Goal: Browse casually: Explore the website without a specific task or goal

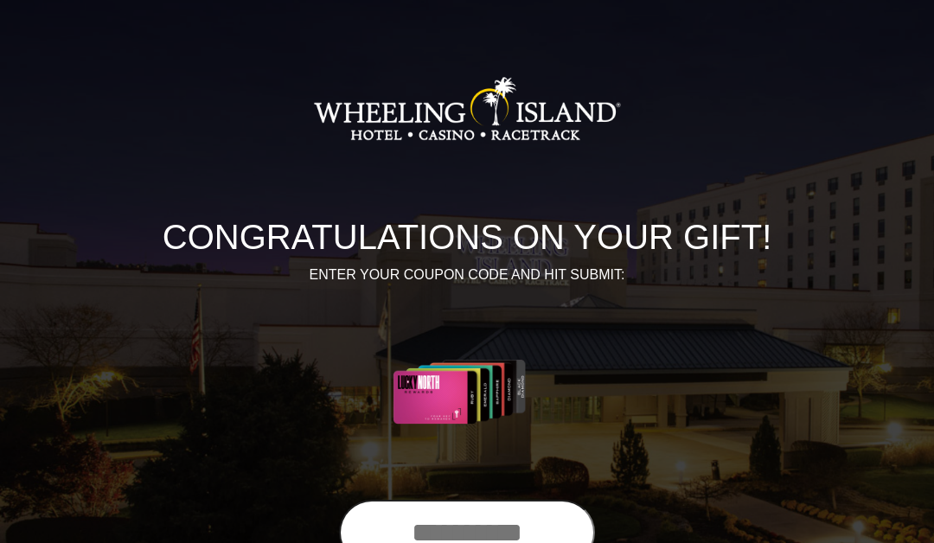
click at [483, 536] on input "text" at bounding box center [467, 533] width 256 height 66
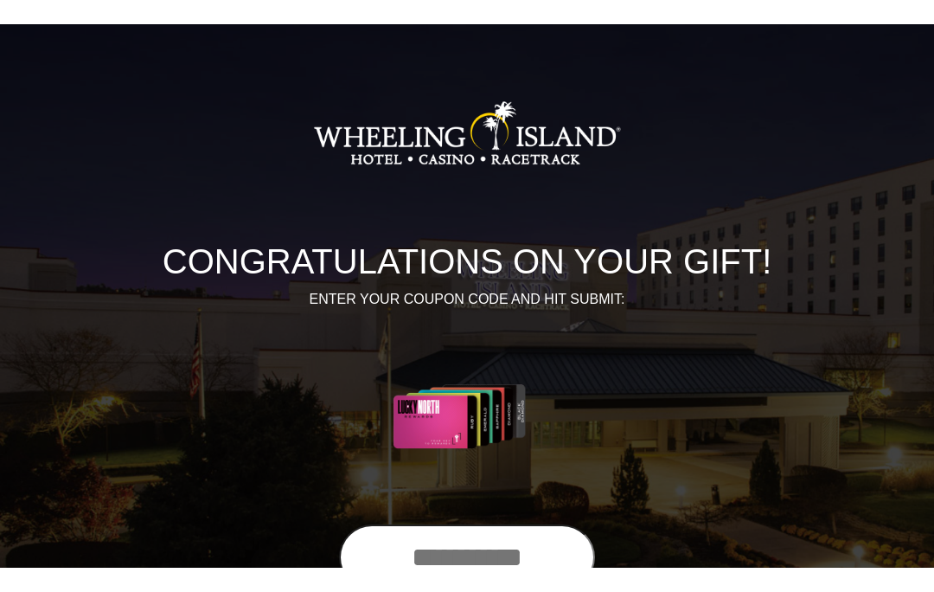
scroll to position [87, 0]
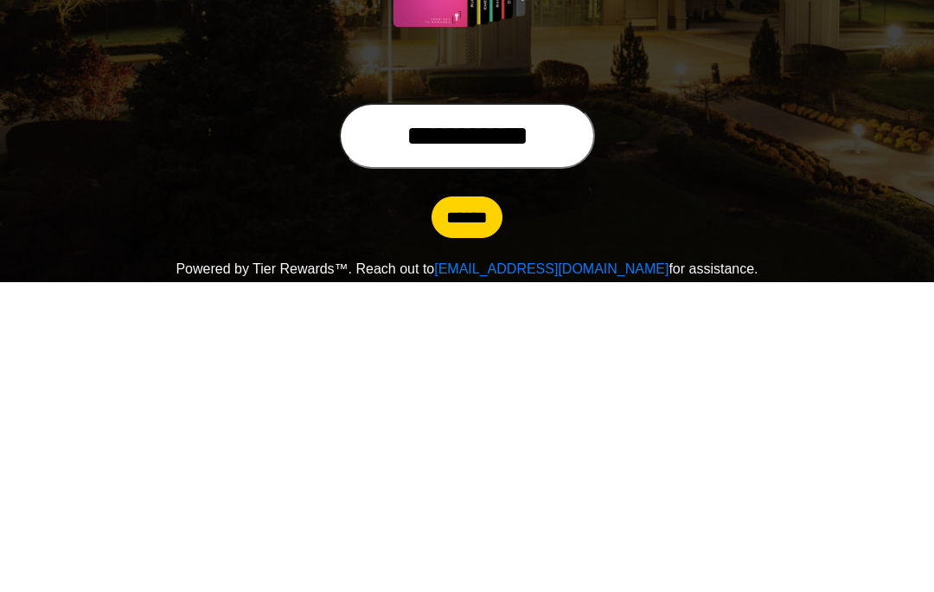
type input "**********"
click at [470, 506] on input "******" at bounding box center [467, 527] width 71 height 42
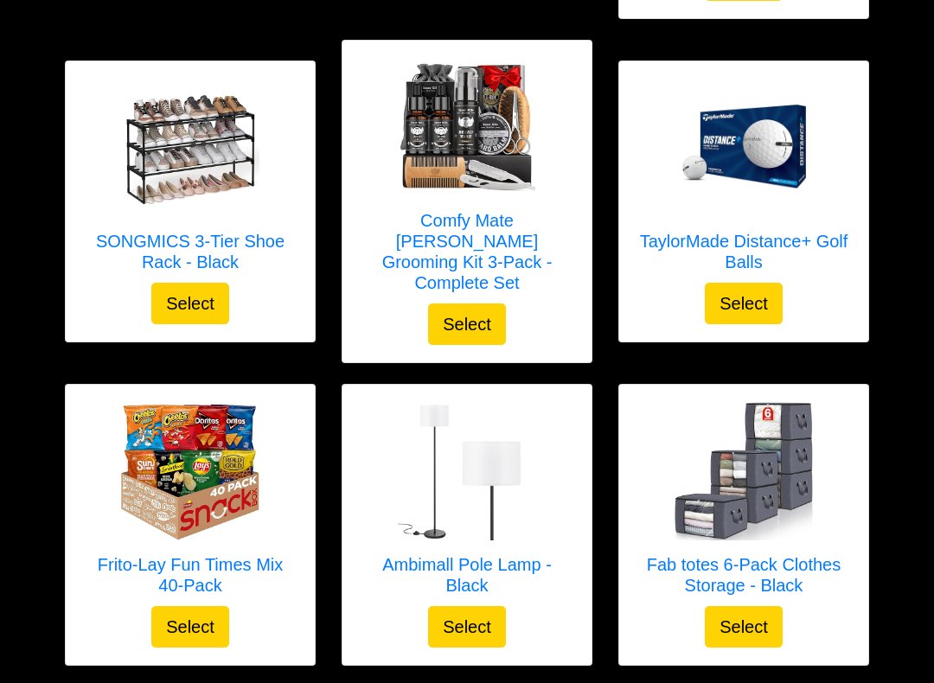
scroll to position [1857, 0]
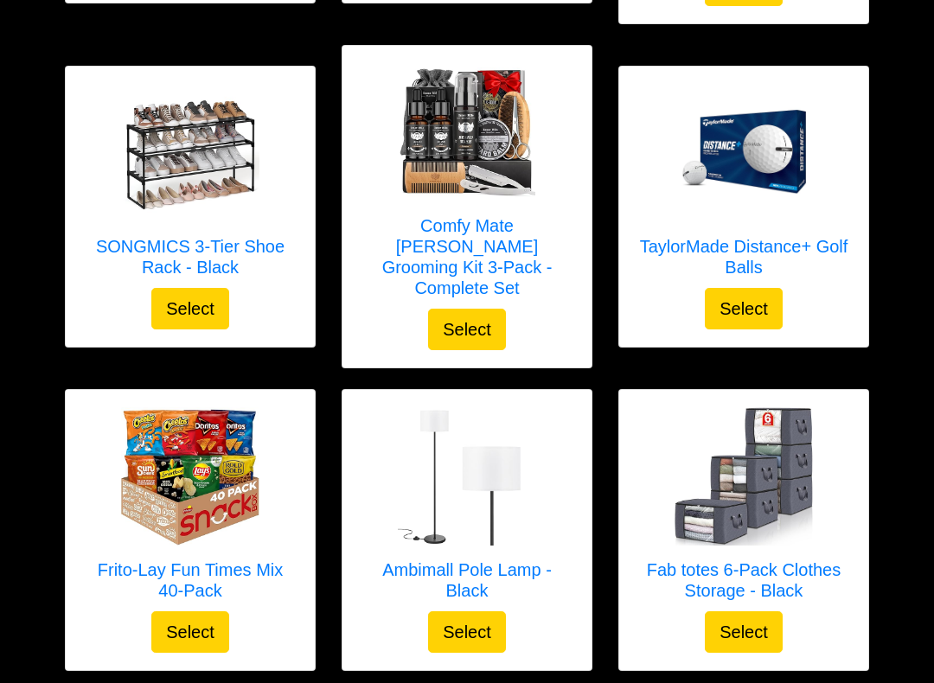
click at [459, 215] on h5 "Comfy Mate [PERSON_NAME] Grooming Kit 3-Pack - Complete Set" at bounding box center [467, 256] width 215 height 83
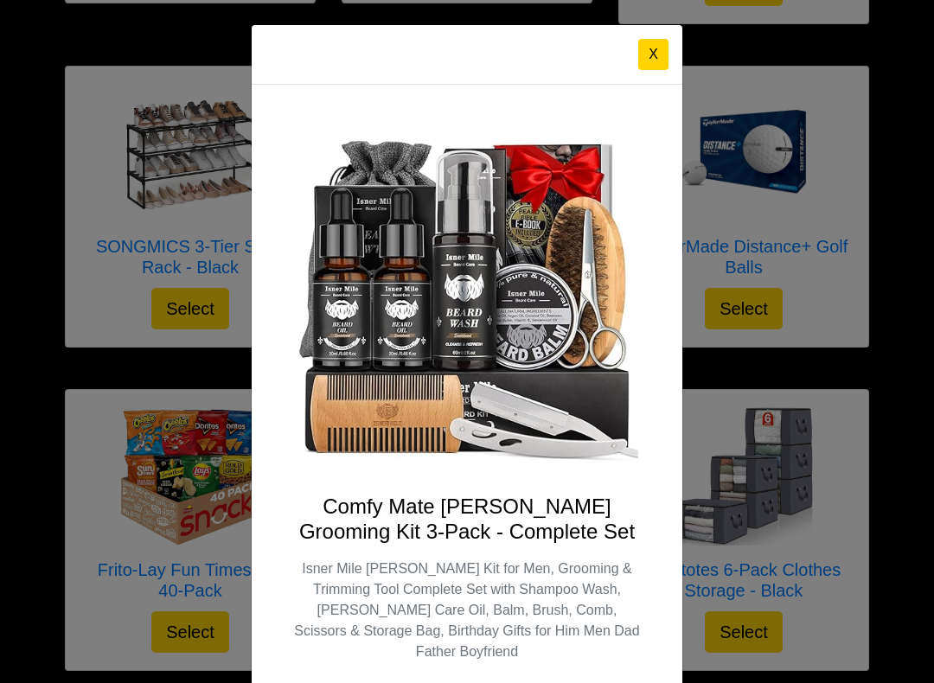
click at [660, 48] on button "X" at bounding box center [653, 54] width 30 height 31
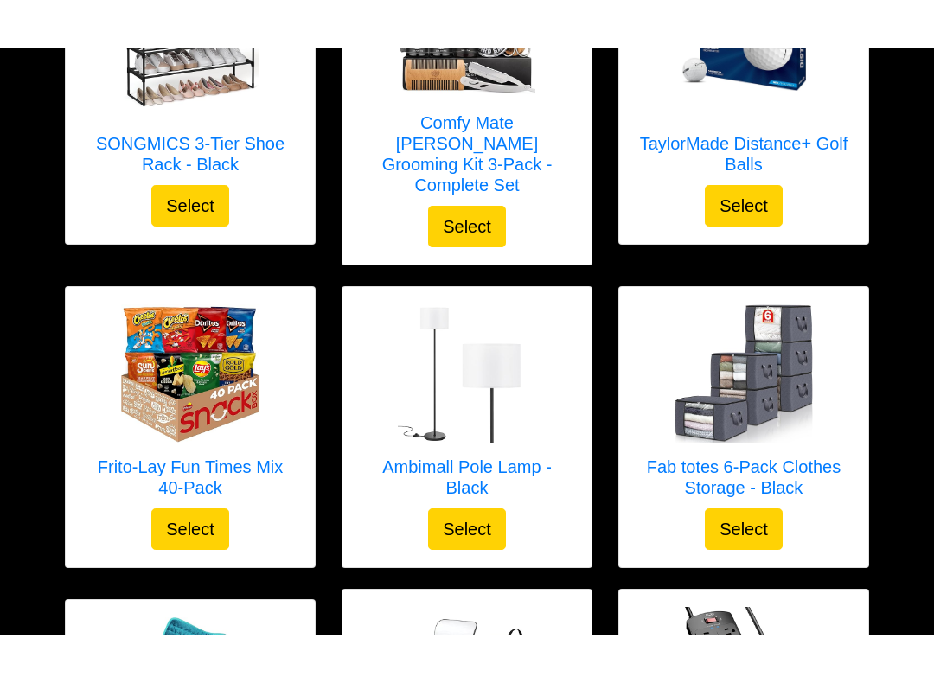
scroll to position [1961, 0]
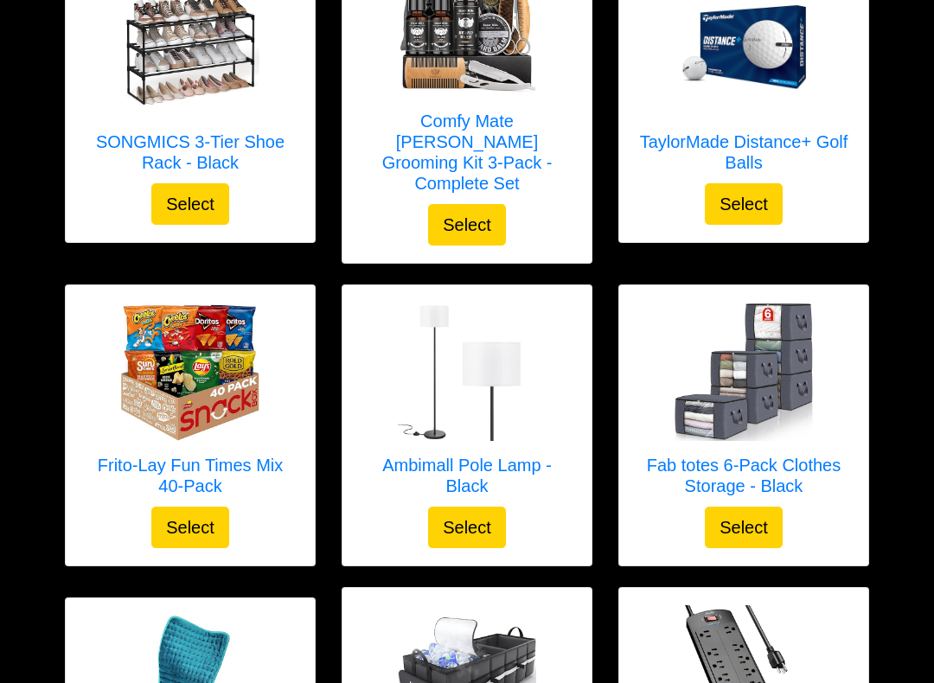
click at [478, 111] on h5 "Comfy Mate [PERSON_NAME] Grooming Kit 3-Pack - Complete Set" at bounding box center [467, 152] width 215 height 83
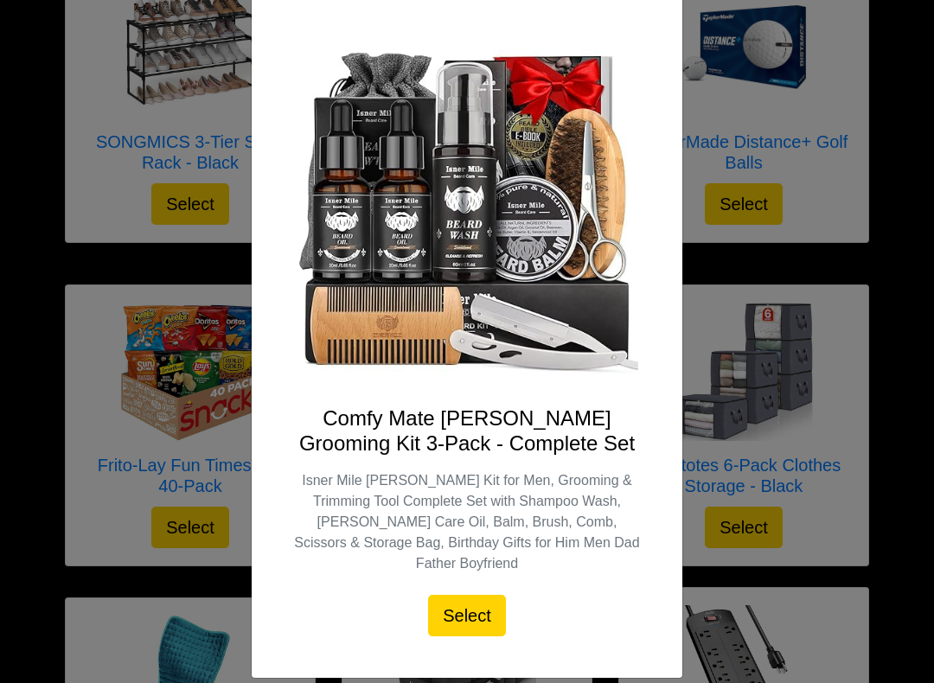
scroll to position [86, 0]
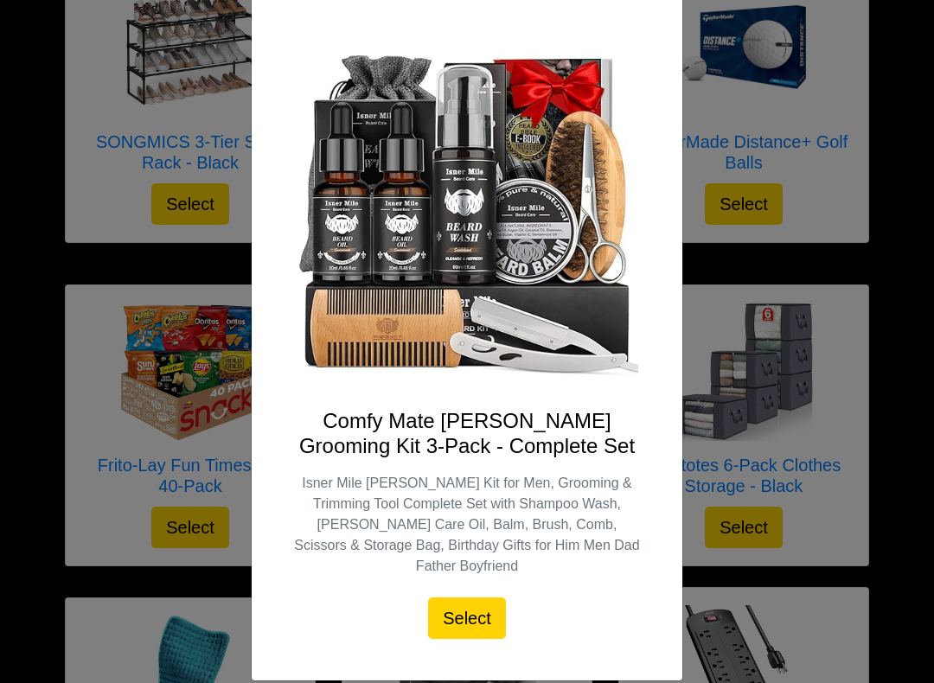
click at [203, 93] on div "X Comfy Mate [PERSON_NAME] Grooming Kit 3-Pack - Complete Set Isner Mile [PERSO…" at bounding box center [467, 341] width 934 height 683
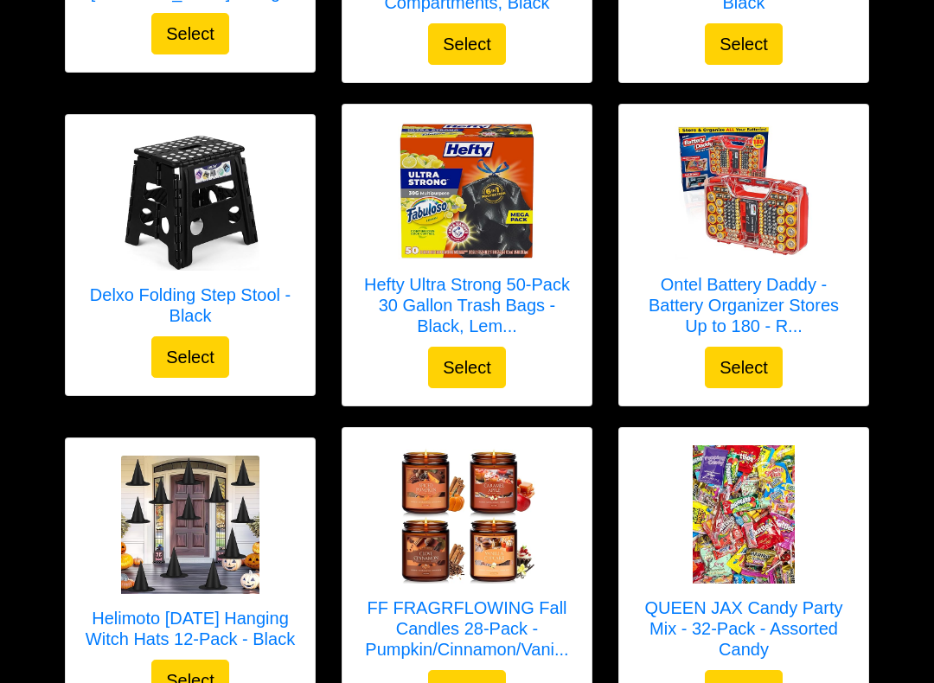
scroll to position [2768, 0]
click at [122, 241] on link "Delxo Folding Step Stool - Black" at bounding box center [190, 234] width 215 height 204
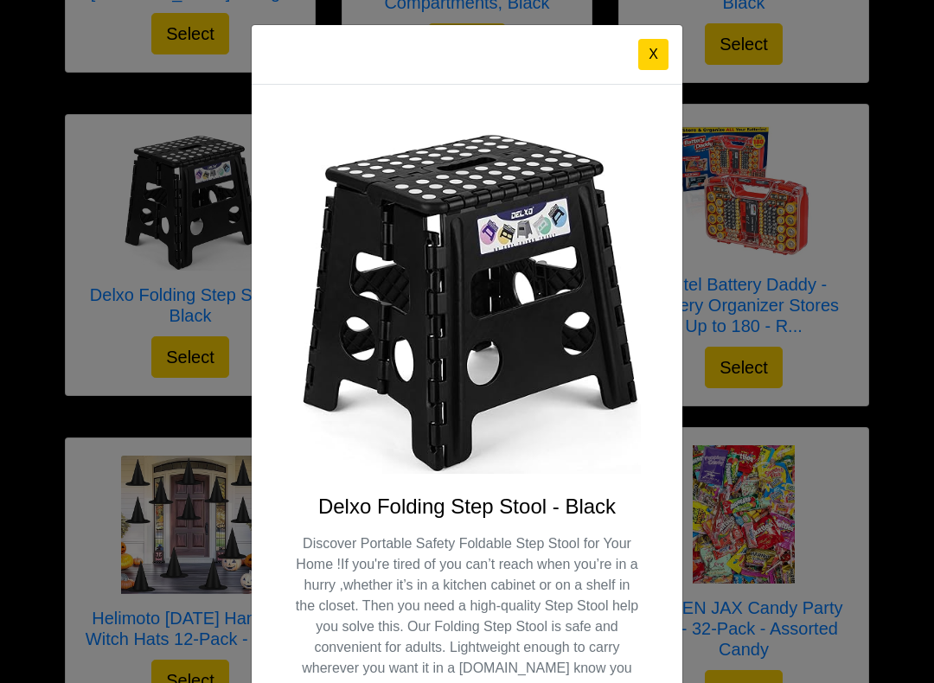
click at [39, 266] on div "X Delxo Folding Step Stool - Black Select" at bounding box center [467, 341] width 934 height 683
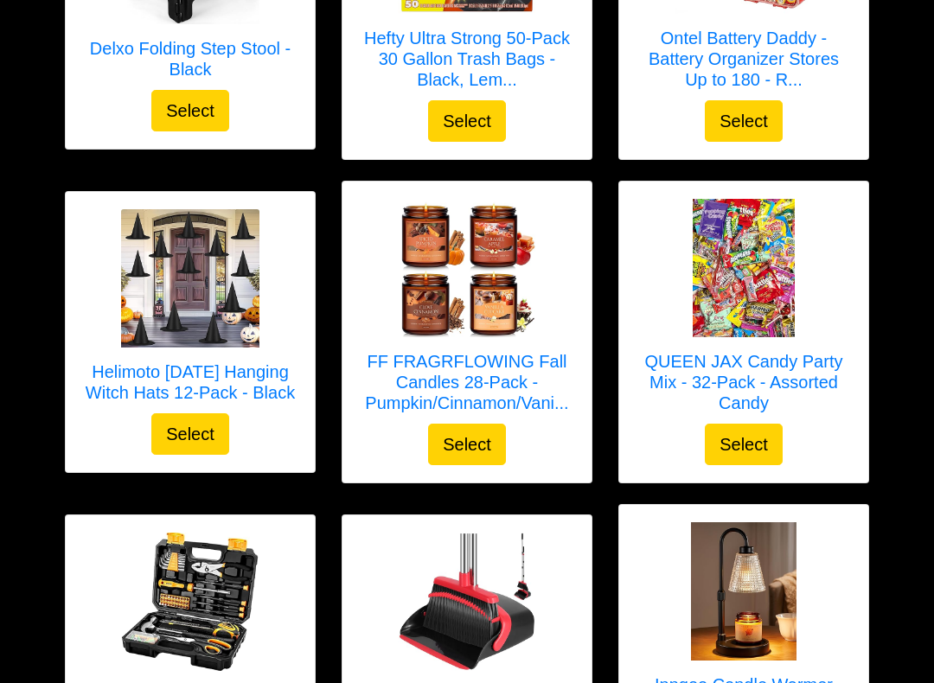
scroll to position [3020, 0]
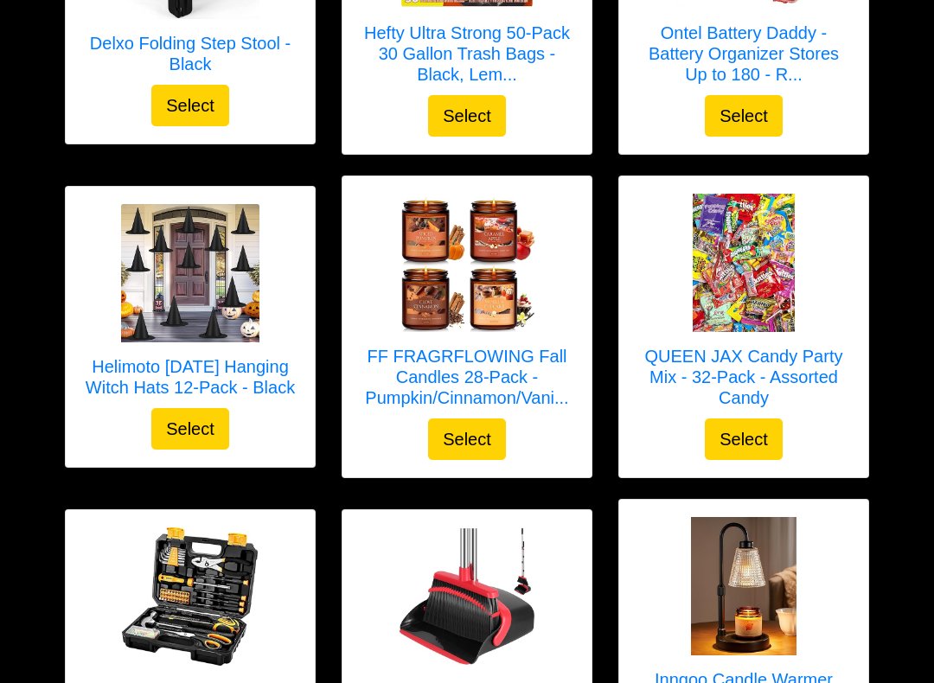
click at [496, 346] on h5 "FF FRAGRFLOWING Fall Candles 28-Pack - Pumpkin/Cinnamon/Vani..." at bounding box center [467, 377] width 215 height 62
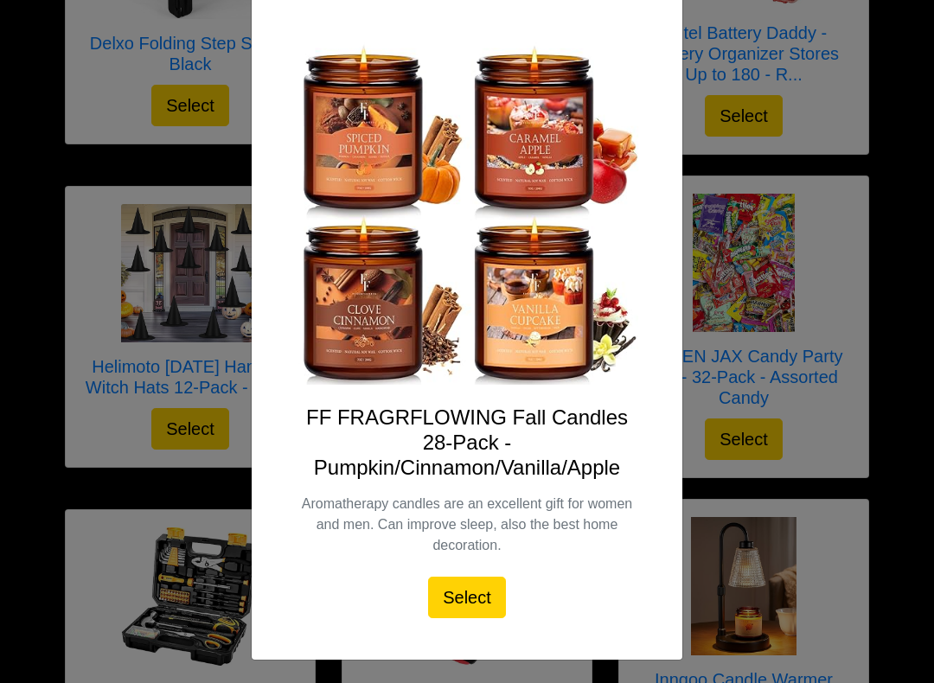
scroll to position [89, 0]
click at [15, 370] on div "X FF FRAGRFLOWING Fall Candles 28-Pack - Pumpkin/Cinnamon/Vanilla/Apple Aromath…" at bounding box center [467, 341] width 934 height 683
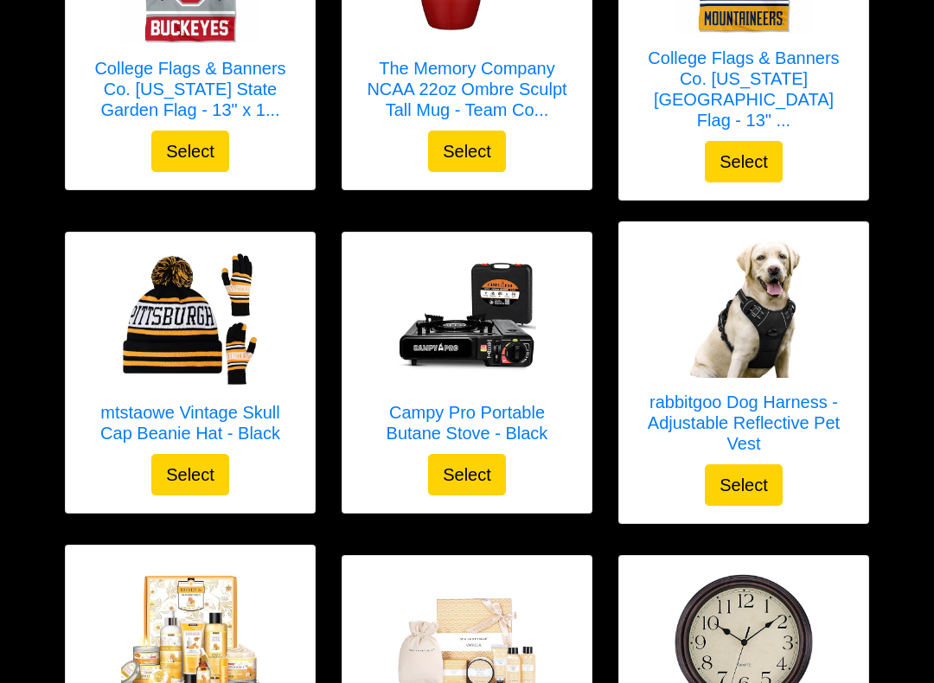
scroll to position [4614, 0]
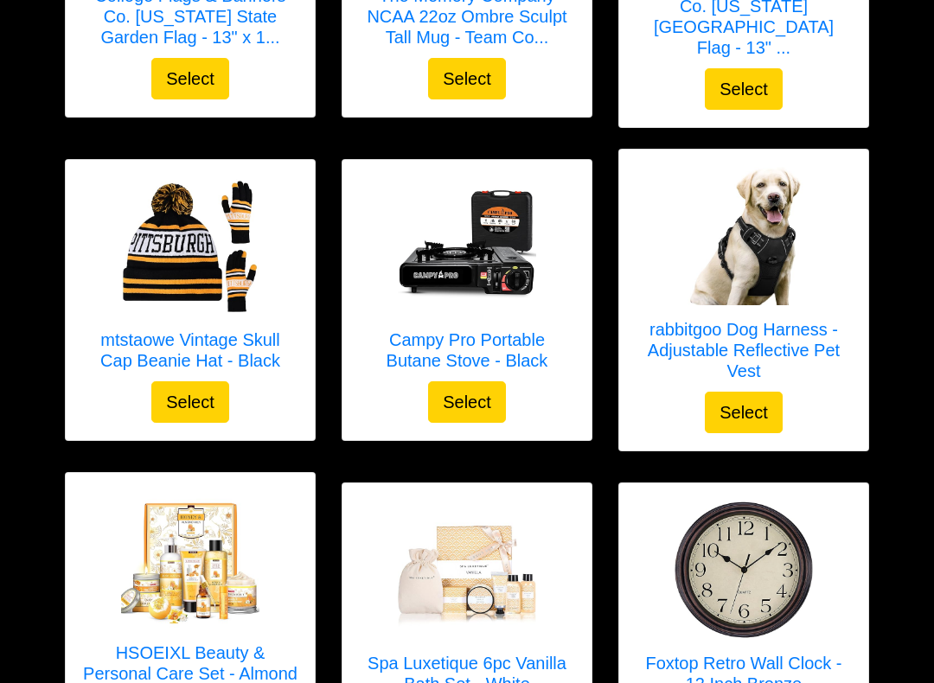
click at [798, 320] on h5 "rabbitgoo Dog Harness - Adjustable Reflective Pet Vest" at bounding box center [744, 351] width 215 height 62
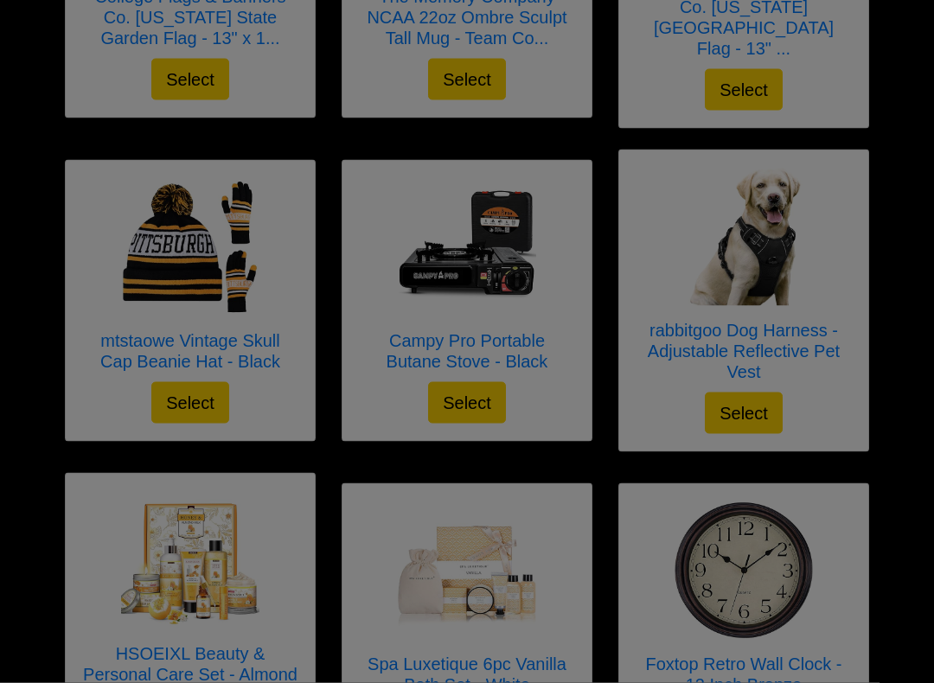
scroll to position [4686, 0]
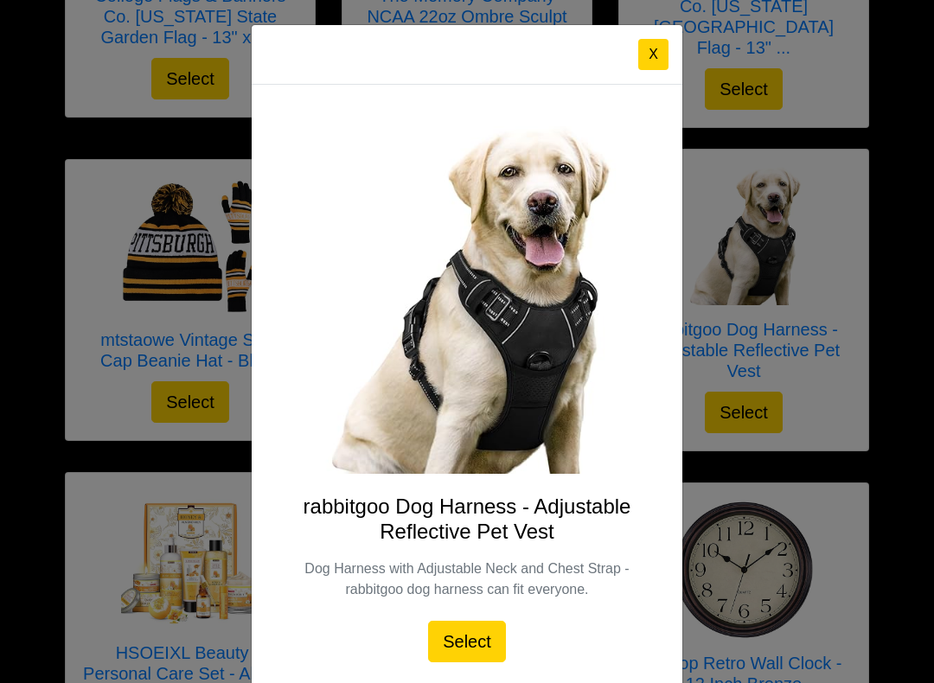
click at [39, 441] on div "X rabbitgoo Dog Harness - Adjustable Reflective Pet Vest Dog Harness with Adjus…" at bounding box center [467, 341] width 934 height 683
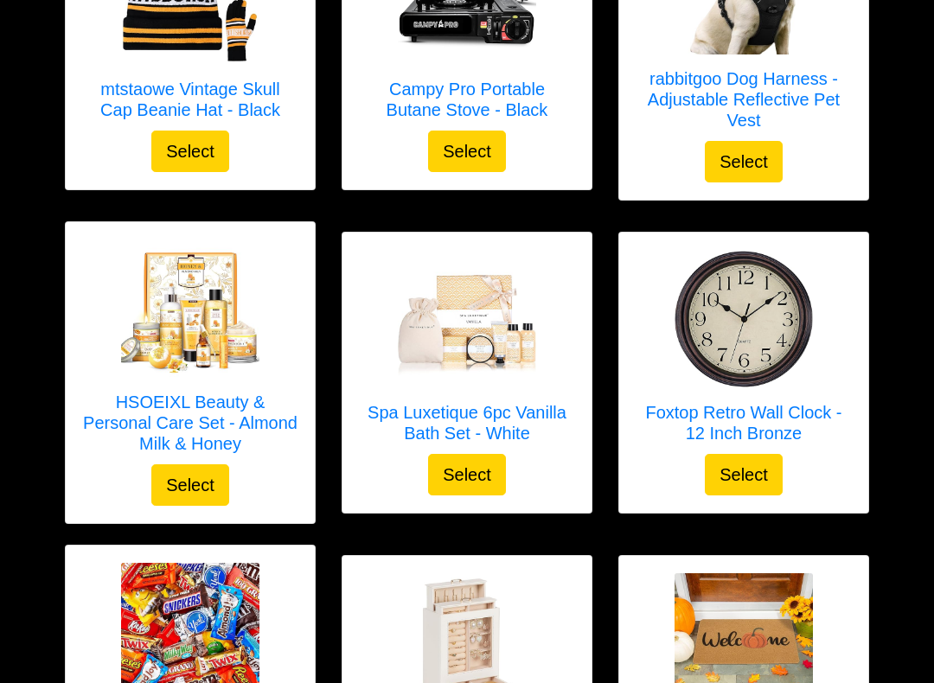
scroll to position [4937, 0]
click at [773, 402] on h5 "Foxtop Retro Wall Clock - 12 Inch Bronze" at bounding box center [744, 423] width 215 height 42
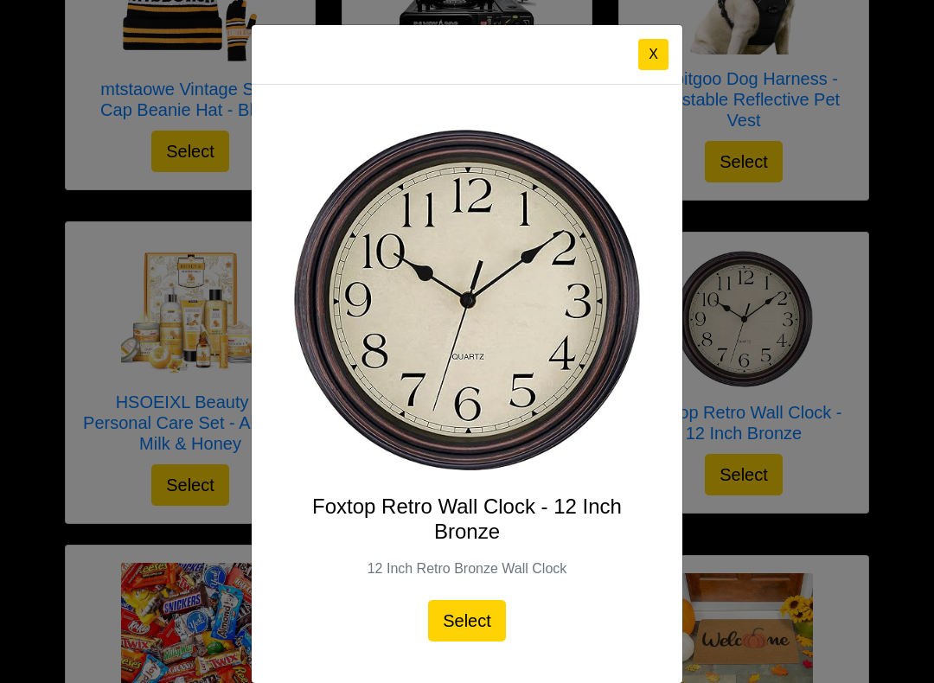
click at [29, 461] on div "X Foxtop Retro Wall Clock - 12 Inch Bronze 12 Inch Retro Bronze Wall Clock Sele…" at bounding box center [467, 341] width 934 height 683
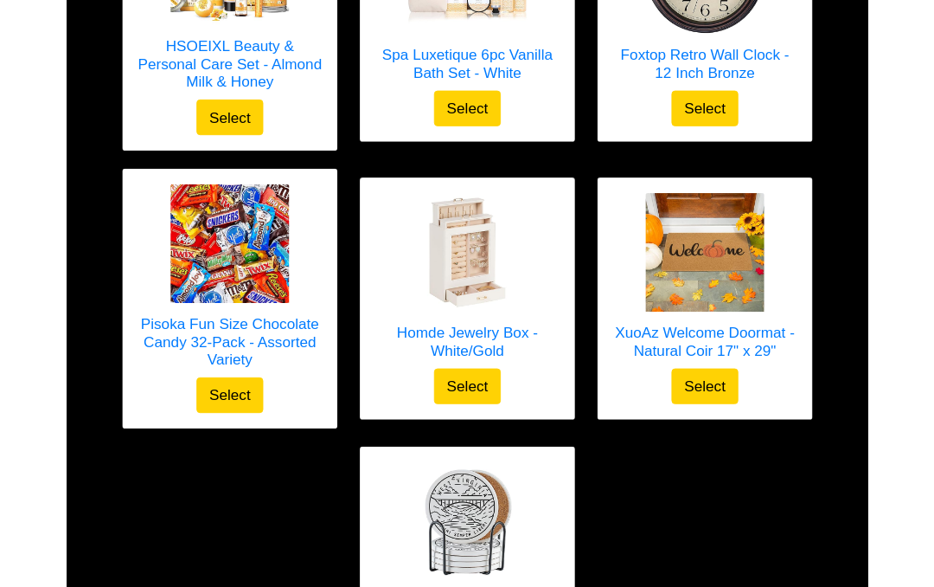
scroll to position [5493, 0]
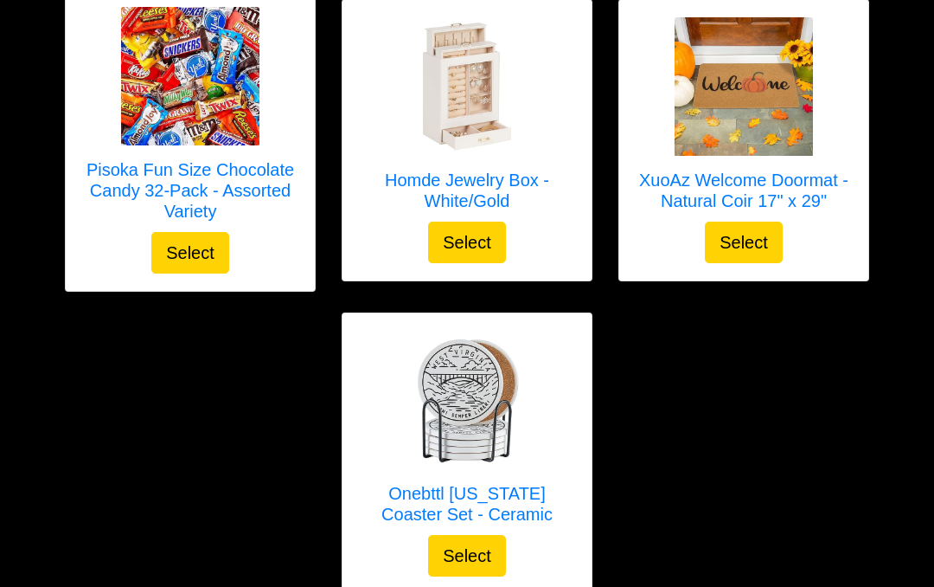
click at [485, 483] on h5 "Onebttl [US_STATE] Coaster Set - Ceramic" at bounding box center [467, 504] width 215 height 42
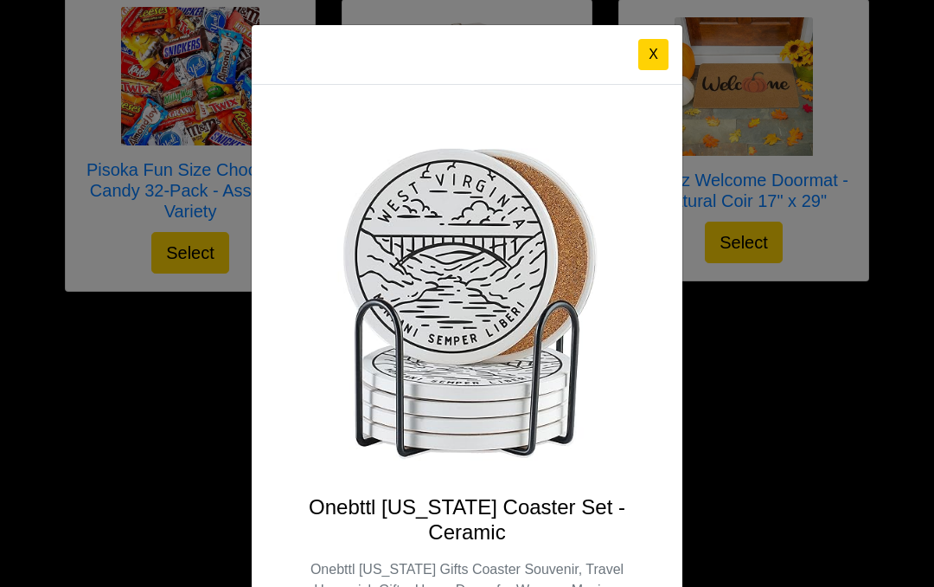
click at [40, 364] on div "X Onebttl [US_STATE] Coaster Set - Ceramic Onebttl [US_STATE] Gifts Coaster Sou…" at bounding box center [467, 293] width 934 height 587
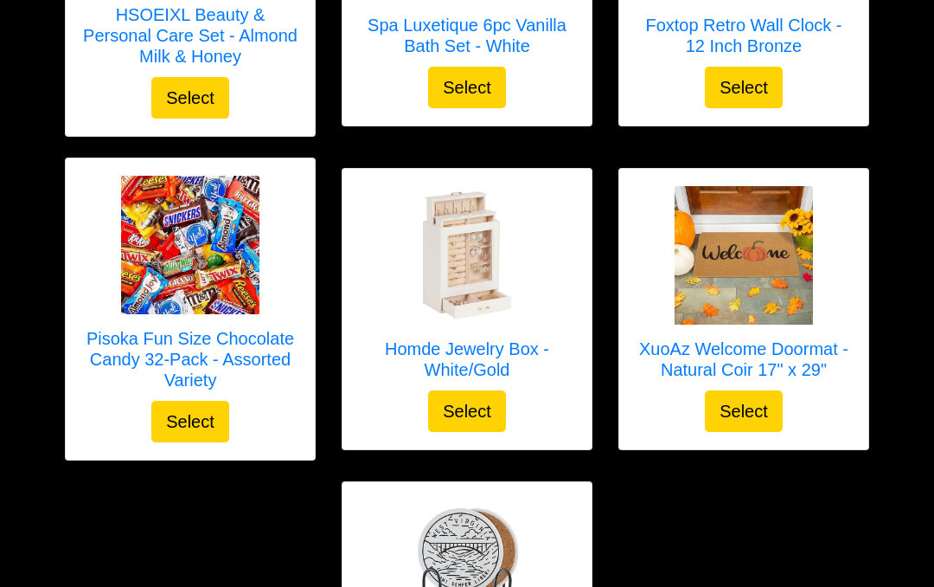
scroll to position [5322, 0]
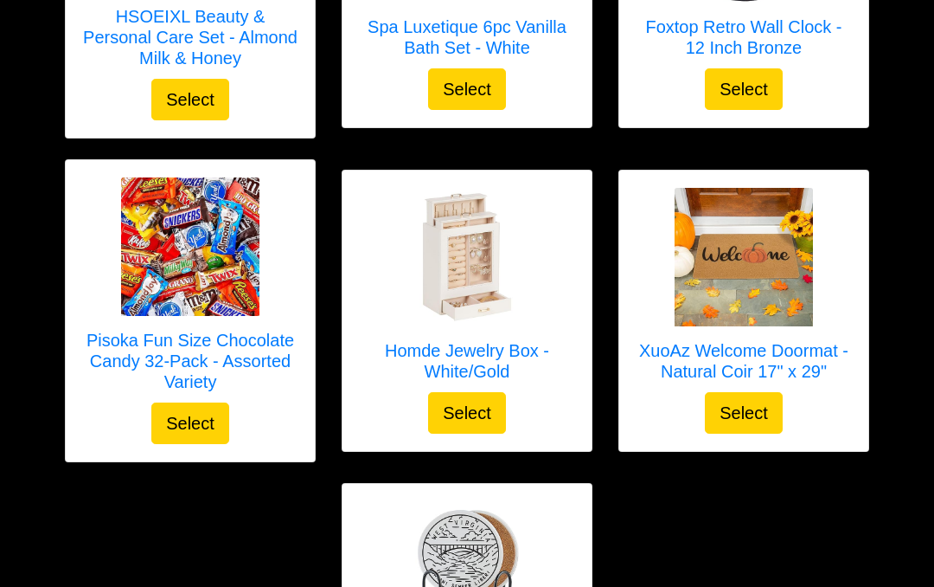
click at [787, 340] on h5 "XuoAz Welcome Doormat - Natural Coir 17" x 29"" at bounding box center [744, 361] width 215 height 42
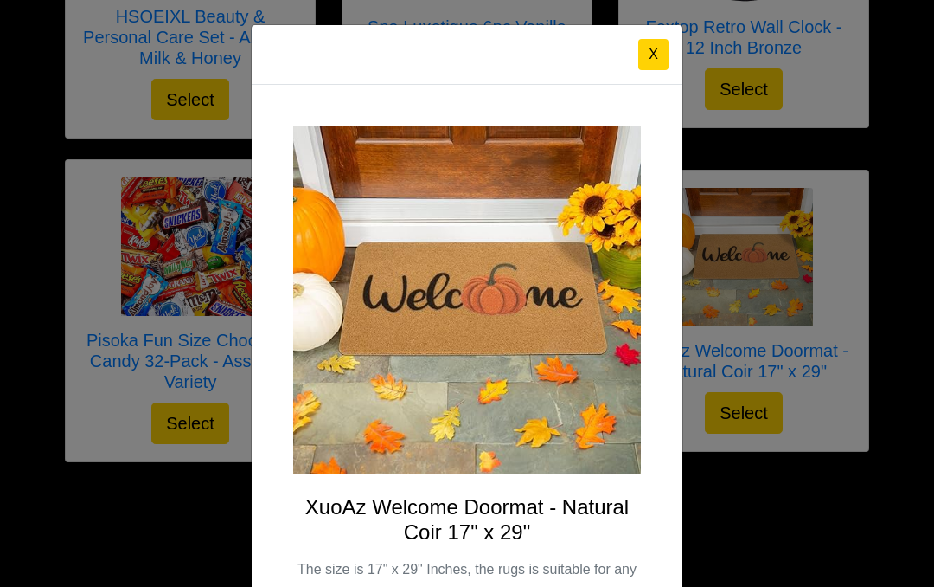
click at [52, 430] on div "X XuoAz Welcome Doormat - Natural Coir 17" x 29" The size is 17" x 29" Inches, …" at bounding box center [467, 293] width 934 height 587
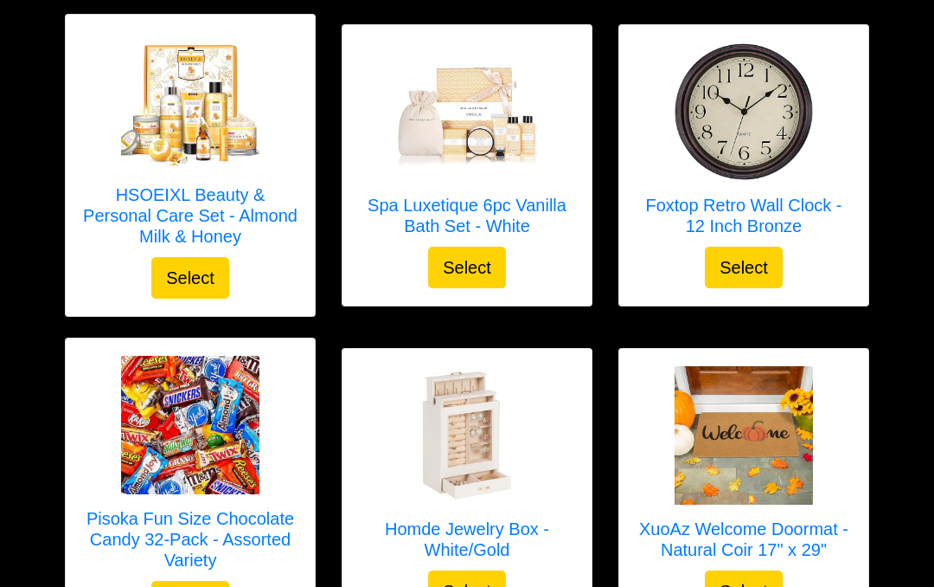
scroll to position [5104, 0]
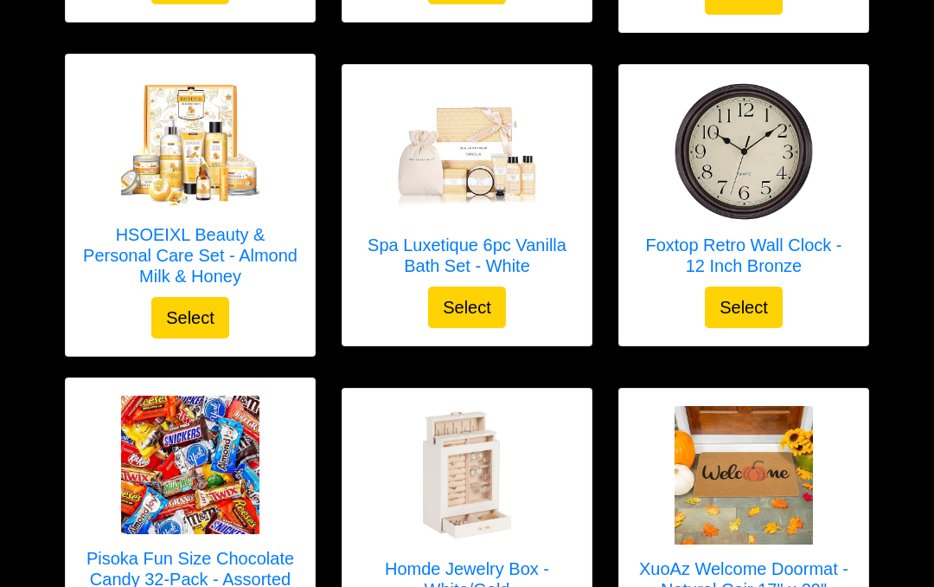
click at [218, 548] on h5 "Pisoka Fun Size Chocolate Candy 32-Pack - Assorted Variety" at bounding box center [190, 579] width 215 height 62
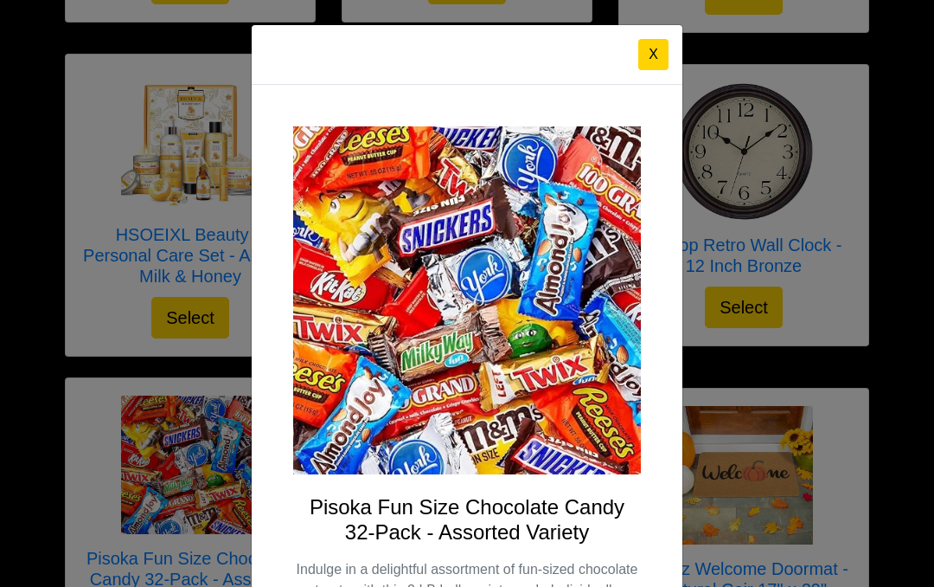
click at [26, 394] on div "X Pisoka Fun Size Chocolate Candy 32-Pack - Assorted Variety Indulge in a delig…" at bounding box center [467, 293] width 934 height 587
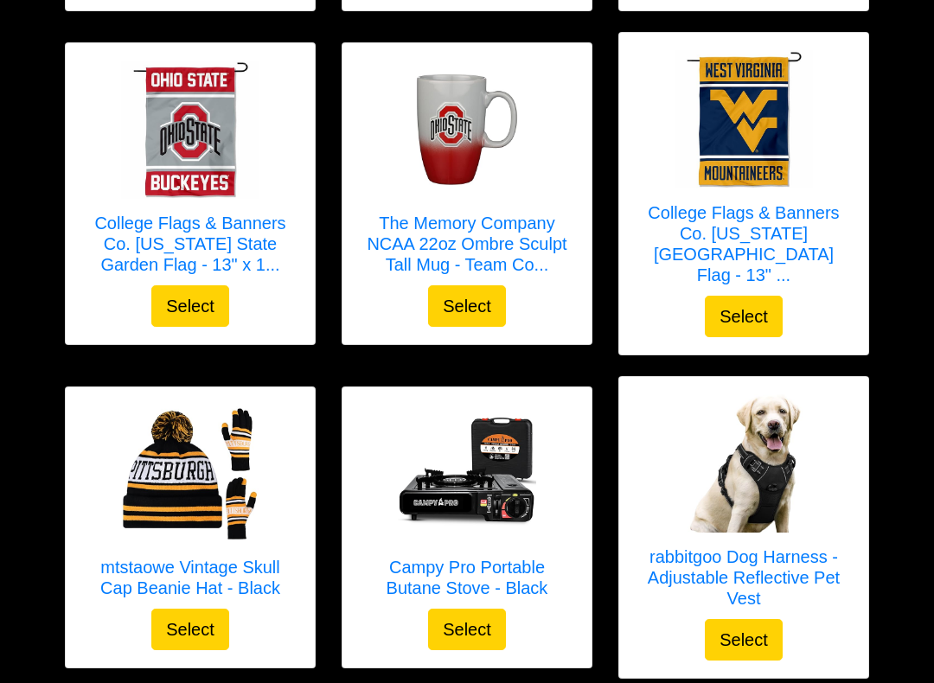
scroll to position [4463, 0]
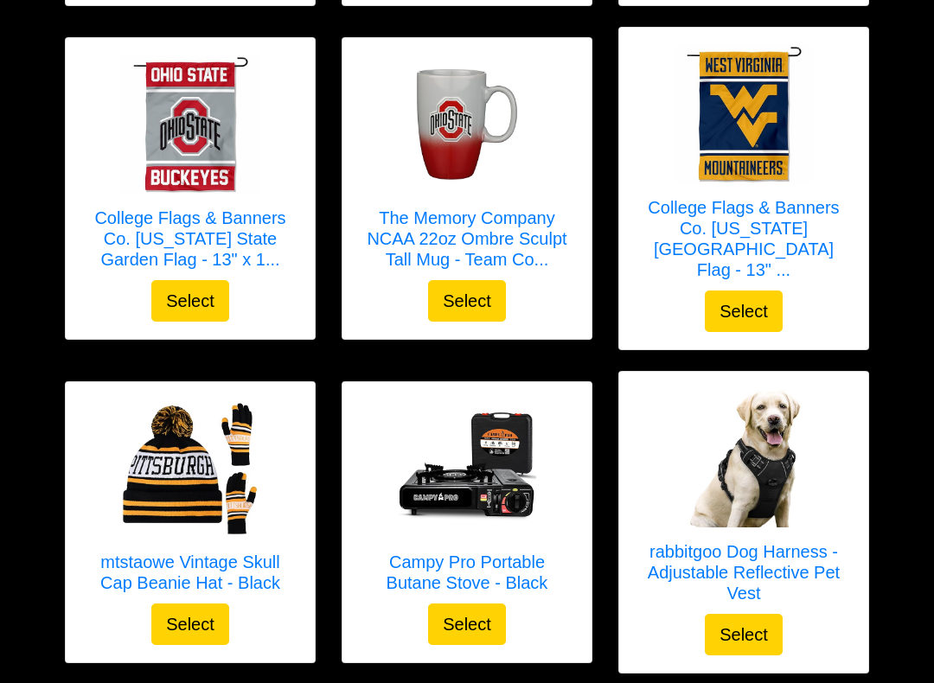
click at [118, 552] on h5 "mtstaowe Vintage Skull Cap Beanie Hat - Black" at bounding box center [190, 573] width 215 height 42
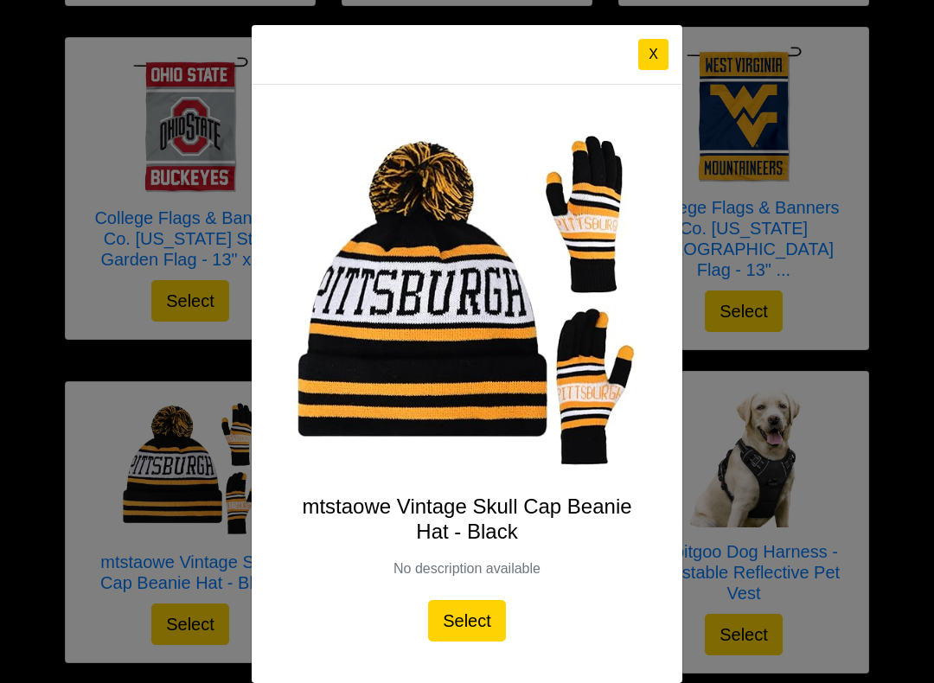
click at [24, 461] on div "X mtstaowe Vintage Skull Cap Beanie Hat - Black No description available Select" at bounding box center [467, 341] width 934 height 683
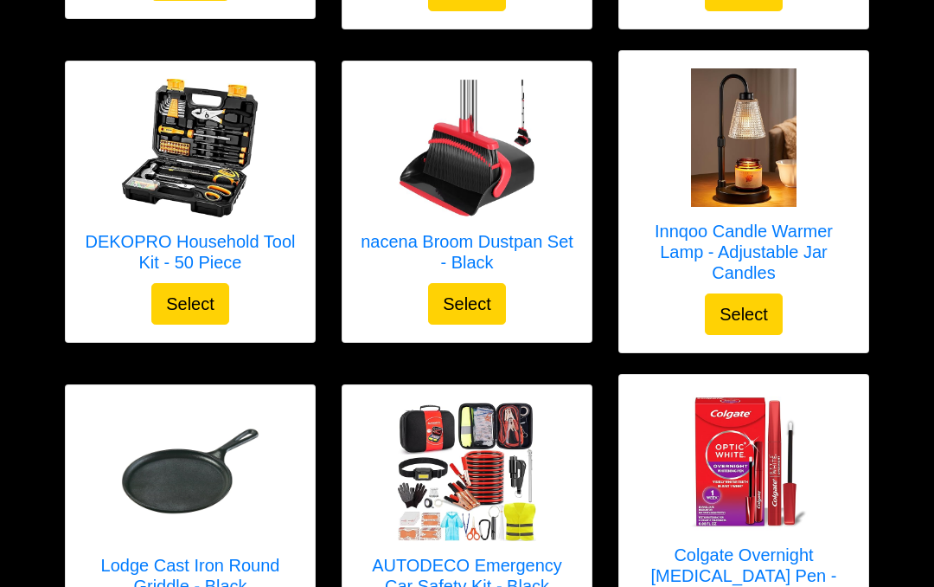
scroll to position [3468, 0]
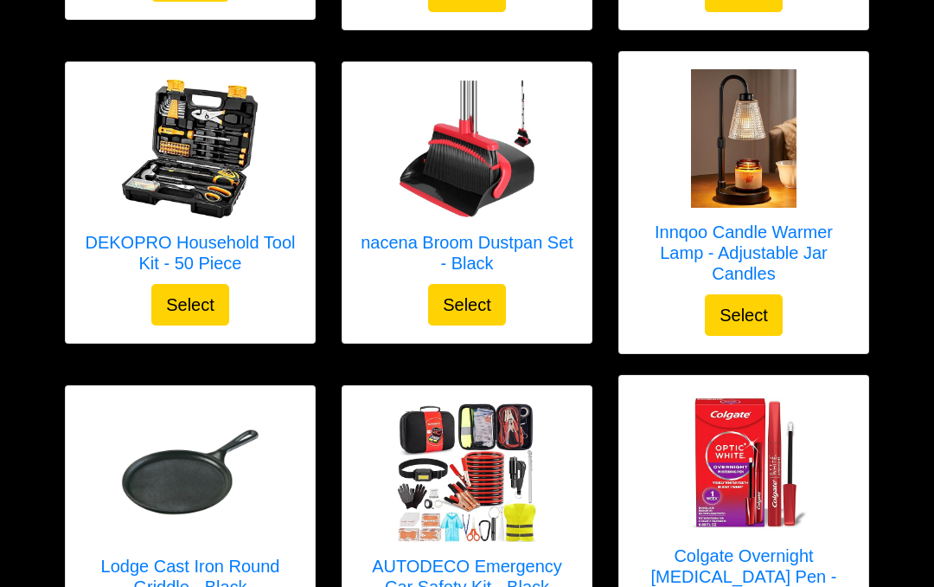
click at [157, 555] on h5 "Lodge Cast Iron Round Griddle - Black" at bounding box center [190, 576] width 215 height 42
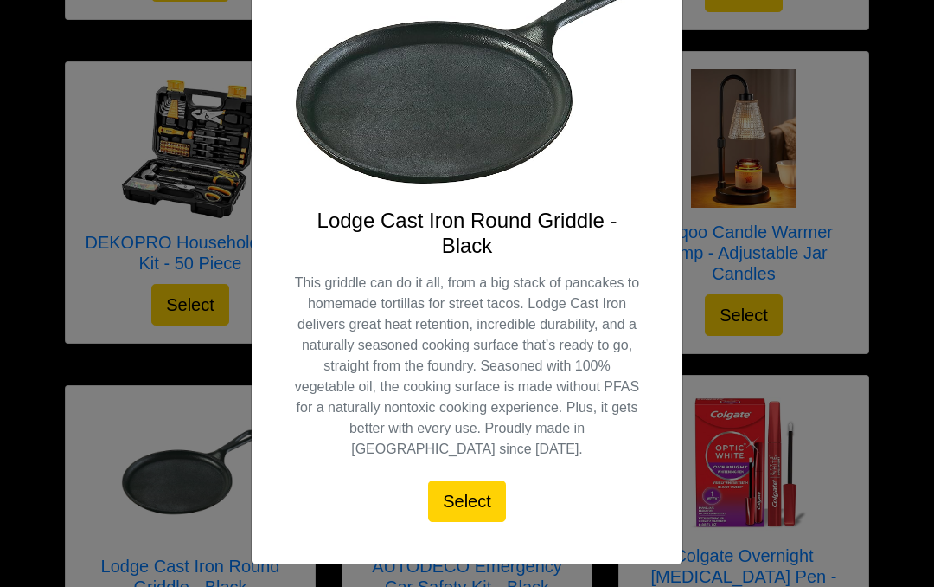
scroll to position [159, 0]
click at [14, 408] on div "X Lodge Cast Iron Round Griddle - Black This griddle can do it all, from a big …" at bounding box center [467, 293] width 934 height 587
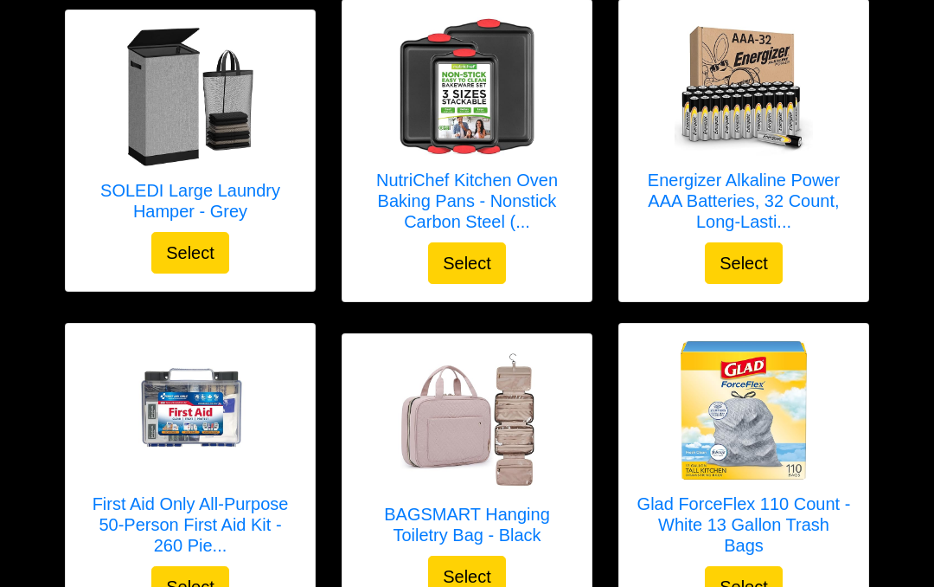
scroll to position [0, 0]
